Goal: Check status: Check status

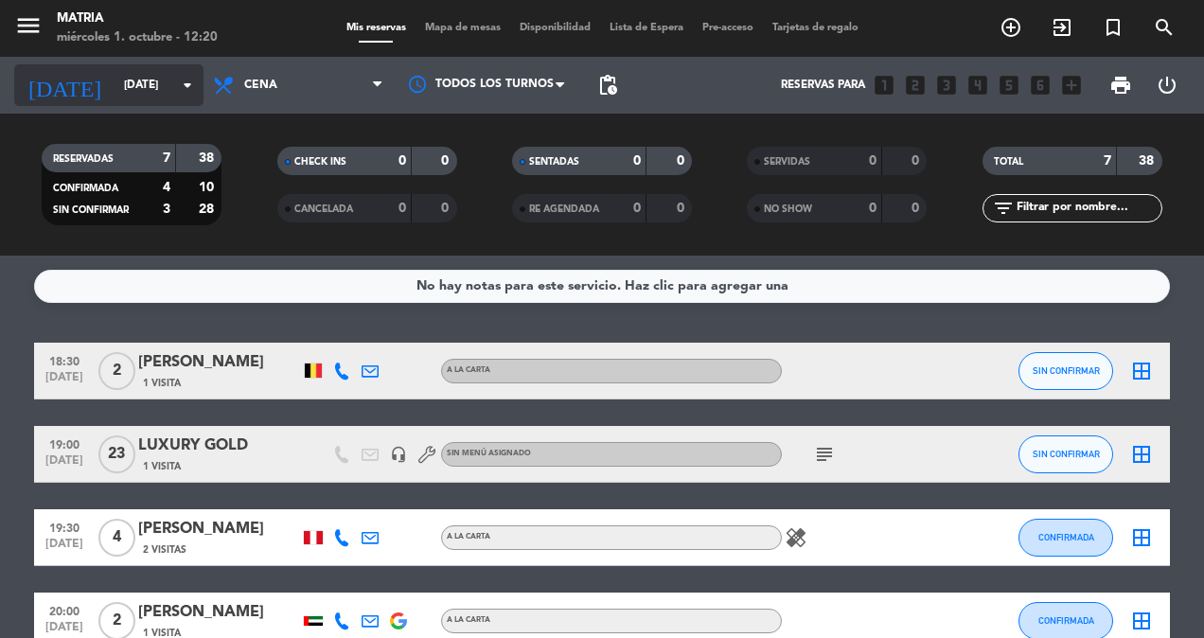
click at [181, 83] on icon "arrow_drop_down" at bounding box center [187, 85] width 23 height 23
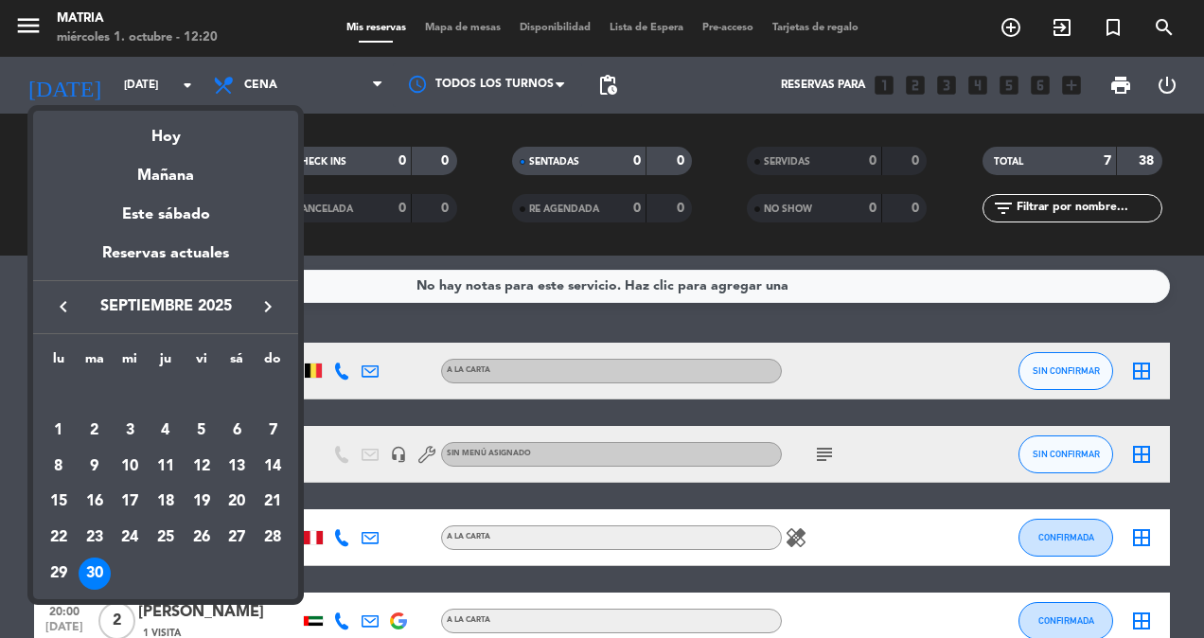
click at [274, 304] on icon "keyboard_arrow_right" at bounding box center [268, 306] width 23 height 23
click at [267, 73] on div at bounding box center [602, 319] width 1204 height 638
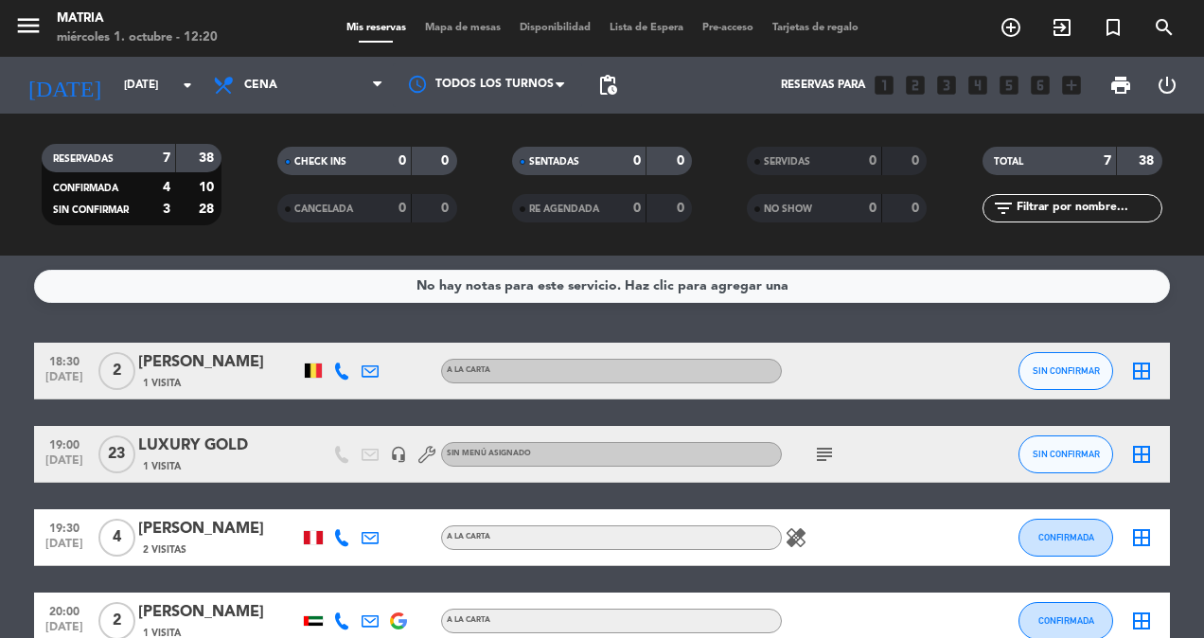
click at [267, 73] on span "Cena" at bounding box center [298, 85] width 189 height 42
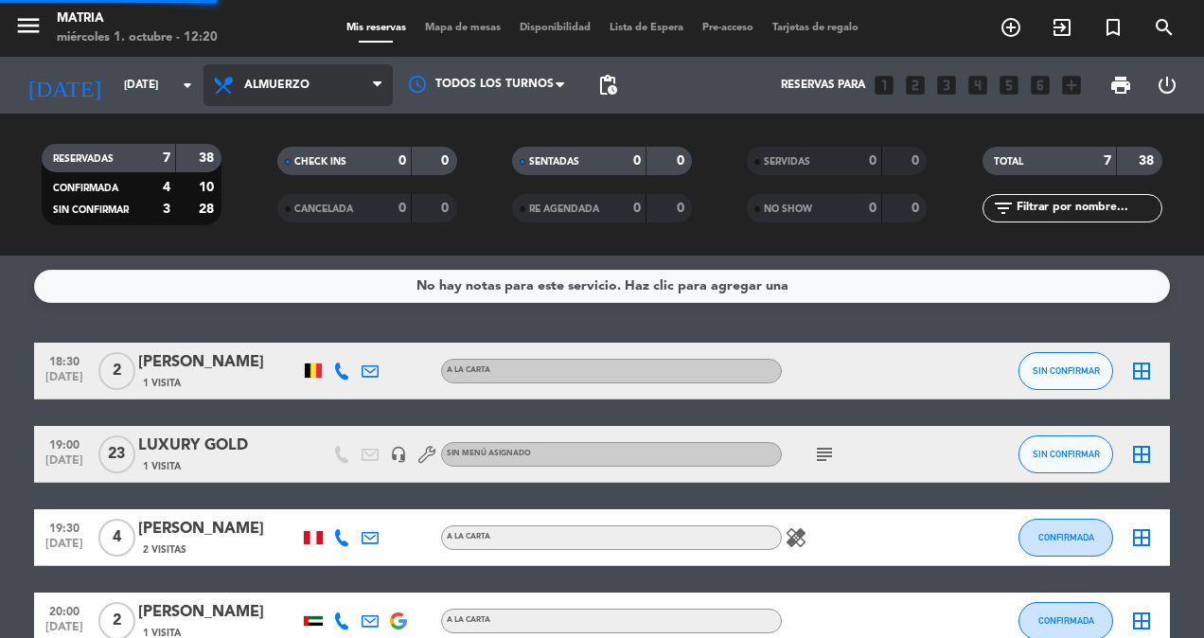
click at [307, 160] on div "menu MATRIA [DATE] 1. octubre - 12:20 Mis reservas Mapa de mesas Disponibilidad…" at bounding box center [602, 128] width 1204 height 256
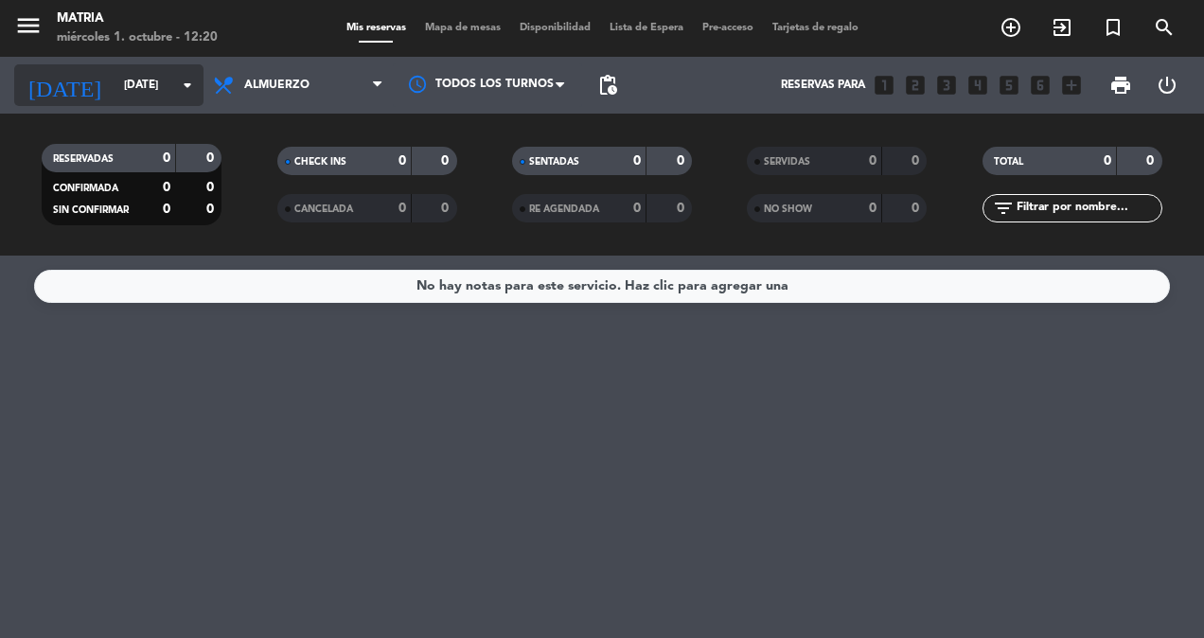
click at [164, 77] on input "[DATE]" at bounding box center [190, 85] width 150 height 32
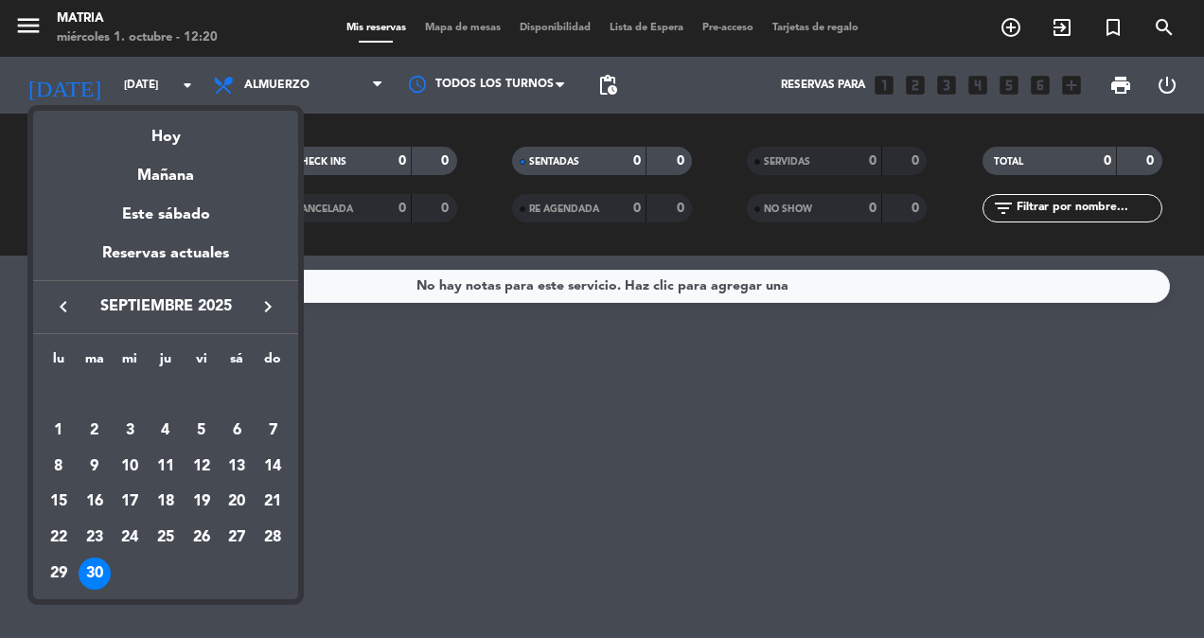
click at [268, 309] on icon "keyboard_arrow_right" at bounding box center [268, 306] width 23 height 23
click at [127, 426] on div "1" at bounding box center [130, 431] width 32 height 32
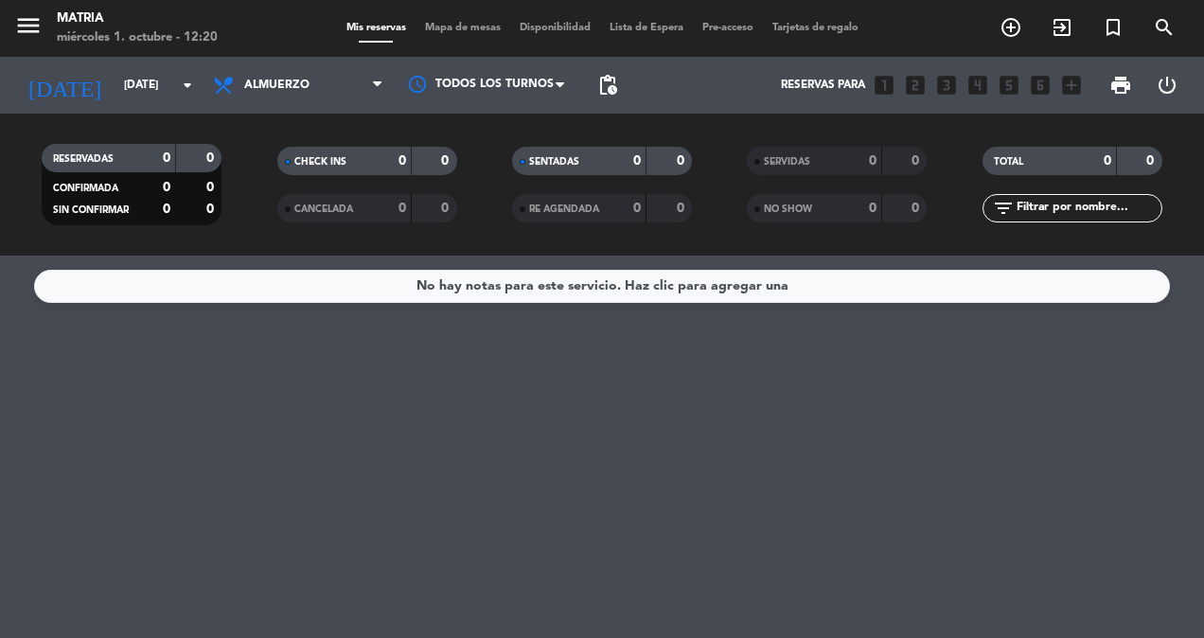
type input "[DATE]"
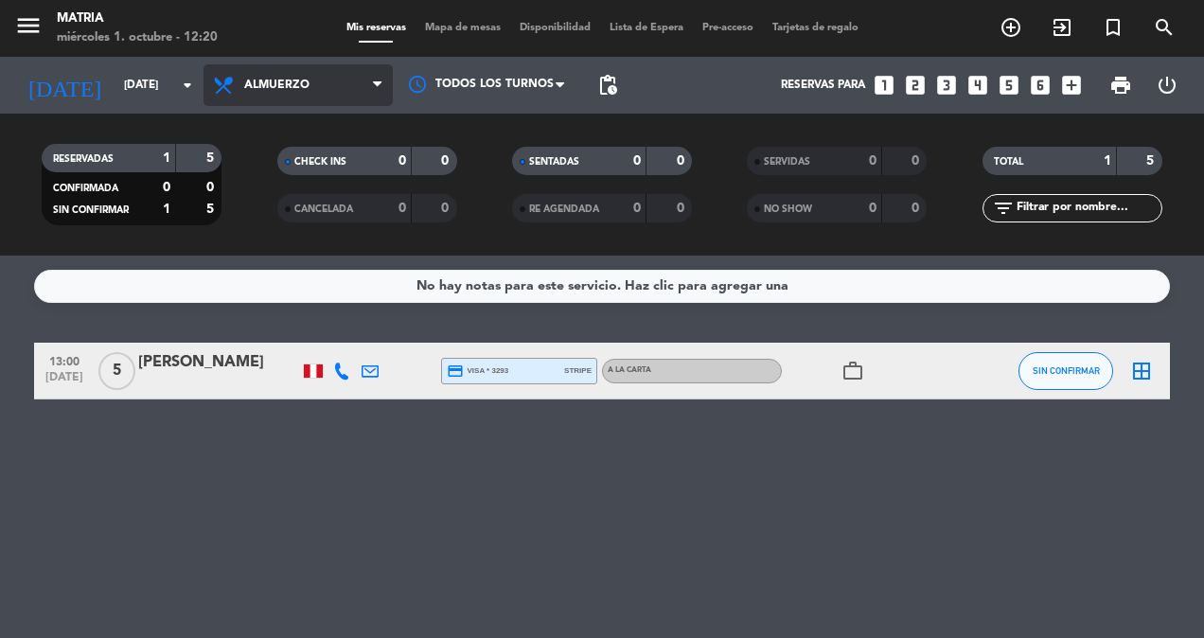
click at [300, 99] on span "Almuerzo" at bounding box center [298, 85] width 189 height 42
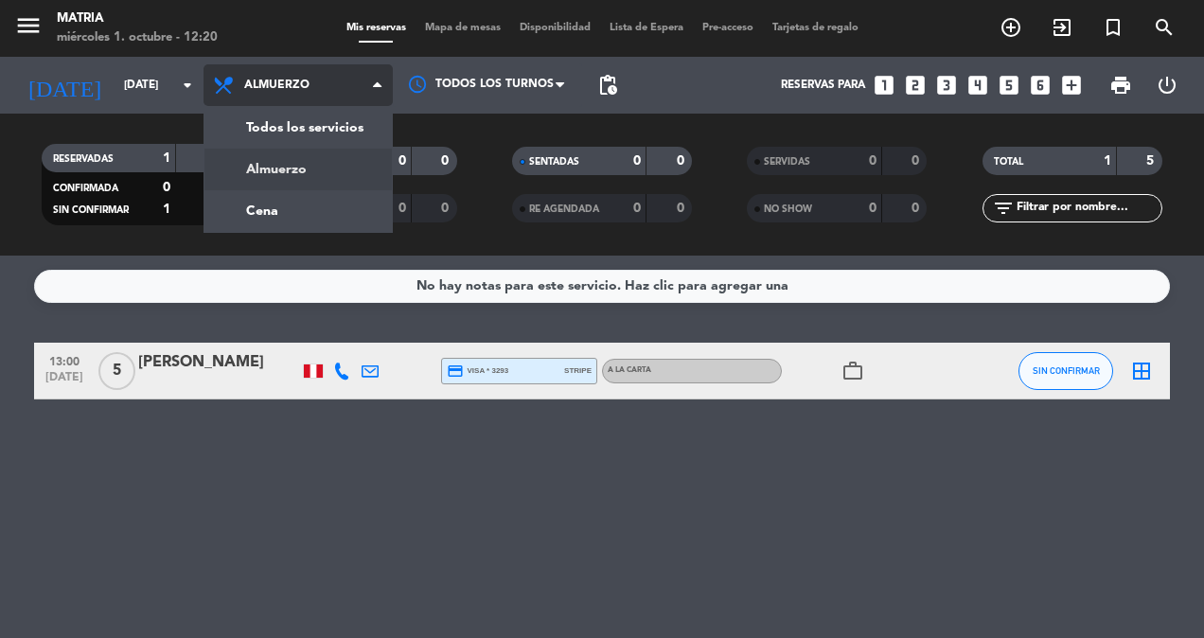
click at [300, 99] on span "Almuerzo" at bounding box center [298, 85] width 189 height 42
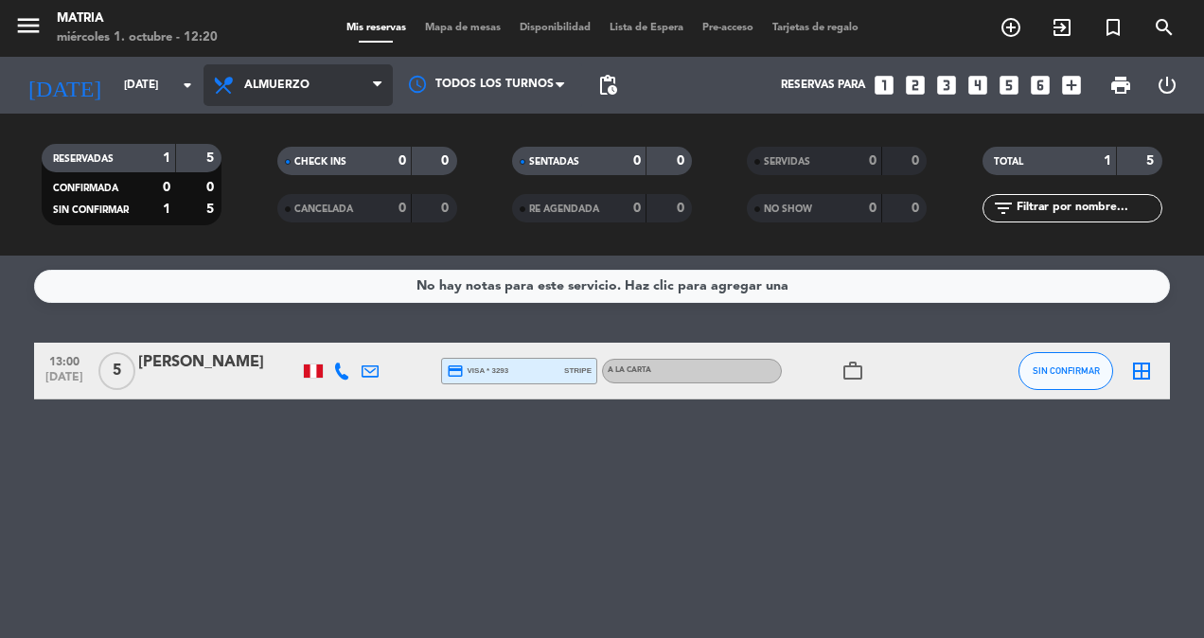
click at [307, 95] on span "Almuerzo" at bounding box center [298, 85] width 189 height 42
click at [272, 205] on div "menu MATRIA [DATE] 1. octubre - 12:21 Mis reservas Mapa de mesas Disponibilidad…" at bounding box center [602, 128] width 1204 height 256
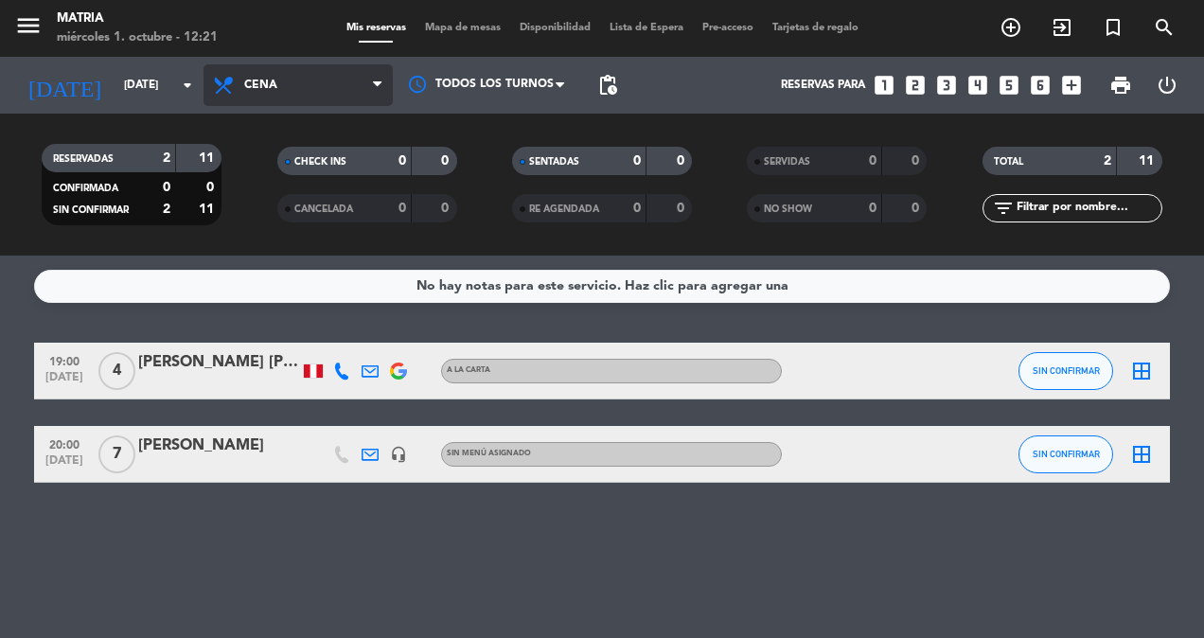
click at [313, 83] on span "Cena" at bounding box center [298, 85] width 189 height 42
click at [286, 157] on div "menu MATRIA [DATE] 1. octubre - 12:21 Mis reservas Mapa de mesas Disponibilidad…" at bounding box center [602, 128] width 1204 height 256
